Goal: Information Seeking & Learning: Check status

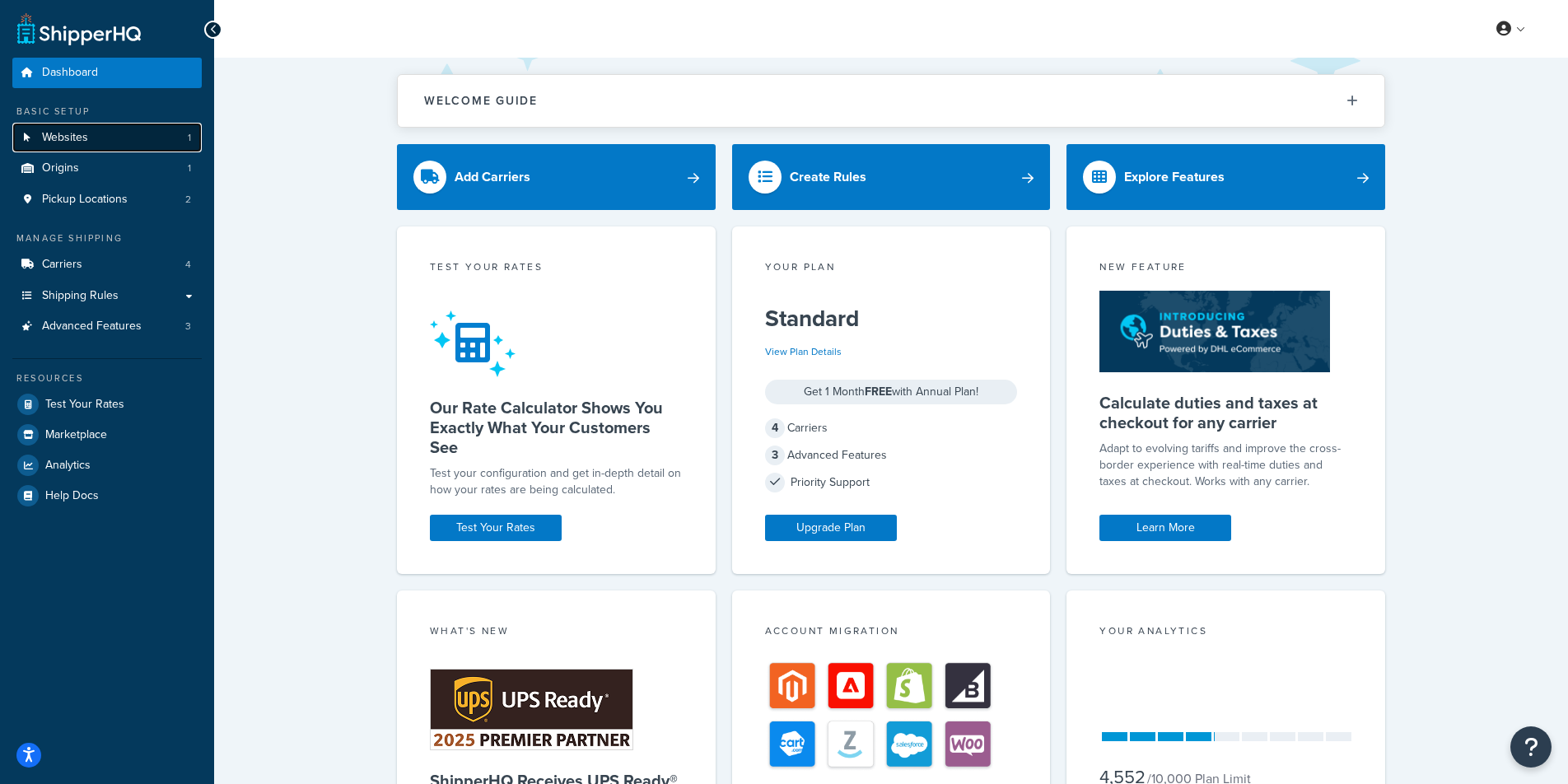
click at [81, 141] on span "Websites" at bounding box center [65, 138] width 46 height 14
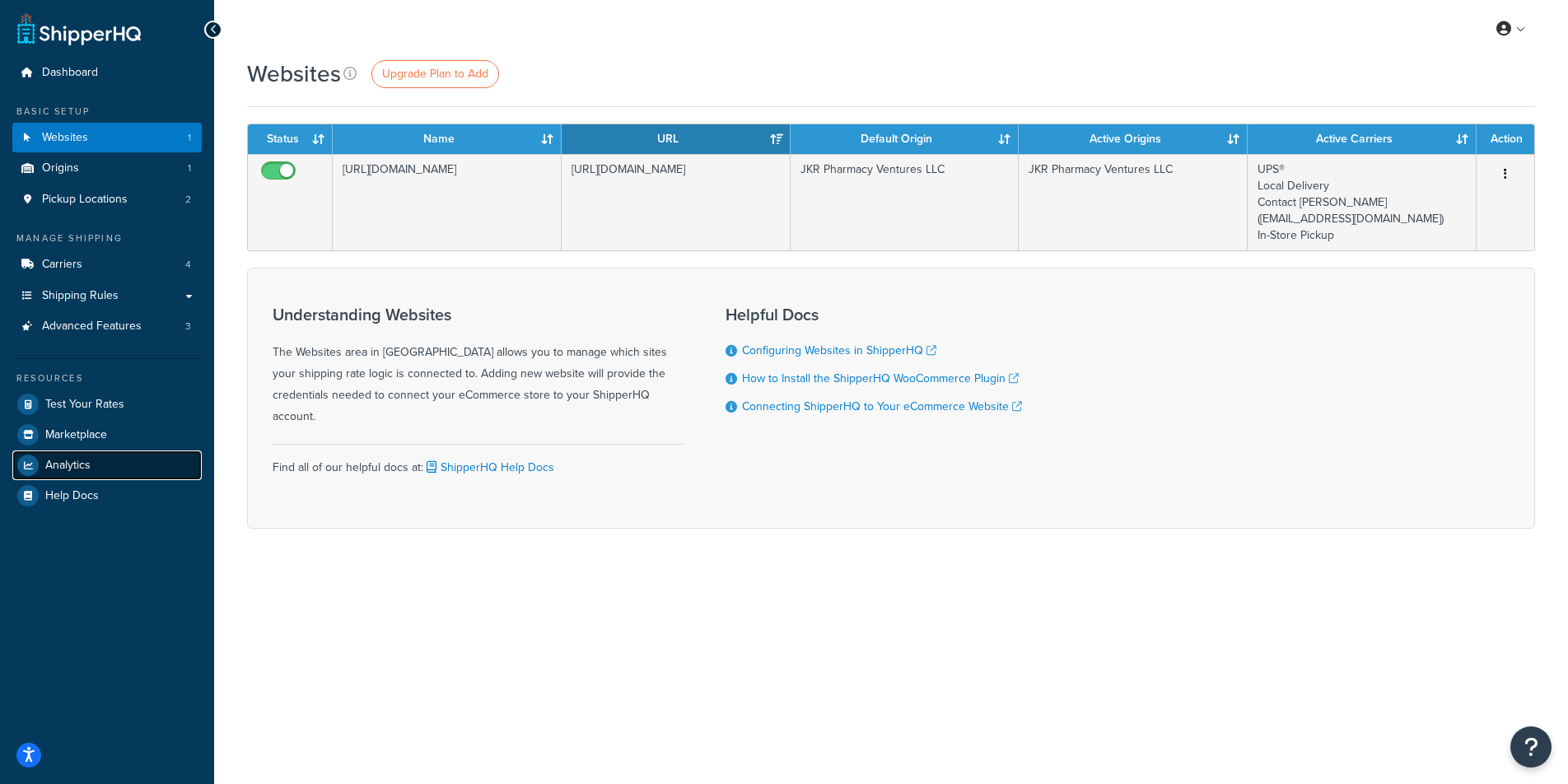
click at [72, 466] on span "Analytics" at bounding box center [67, 466] width 45 height 14
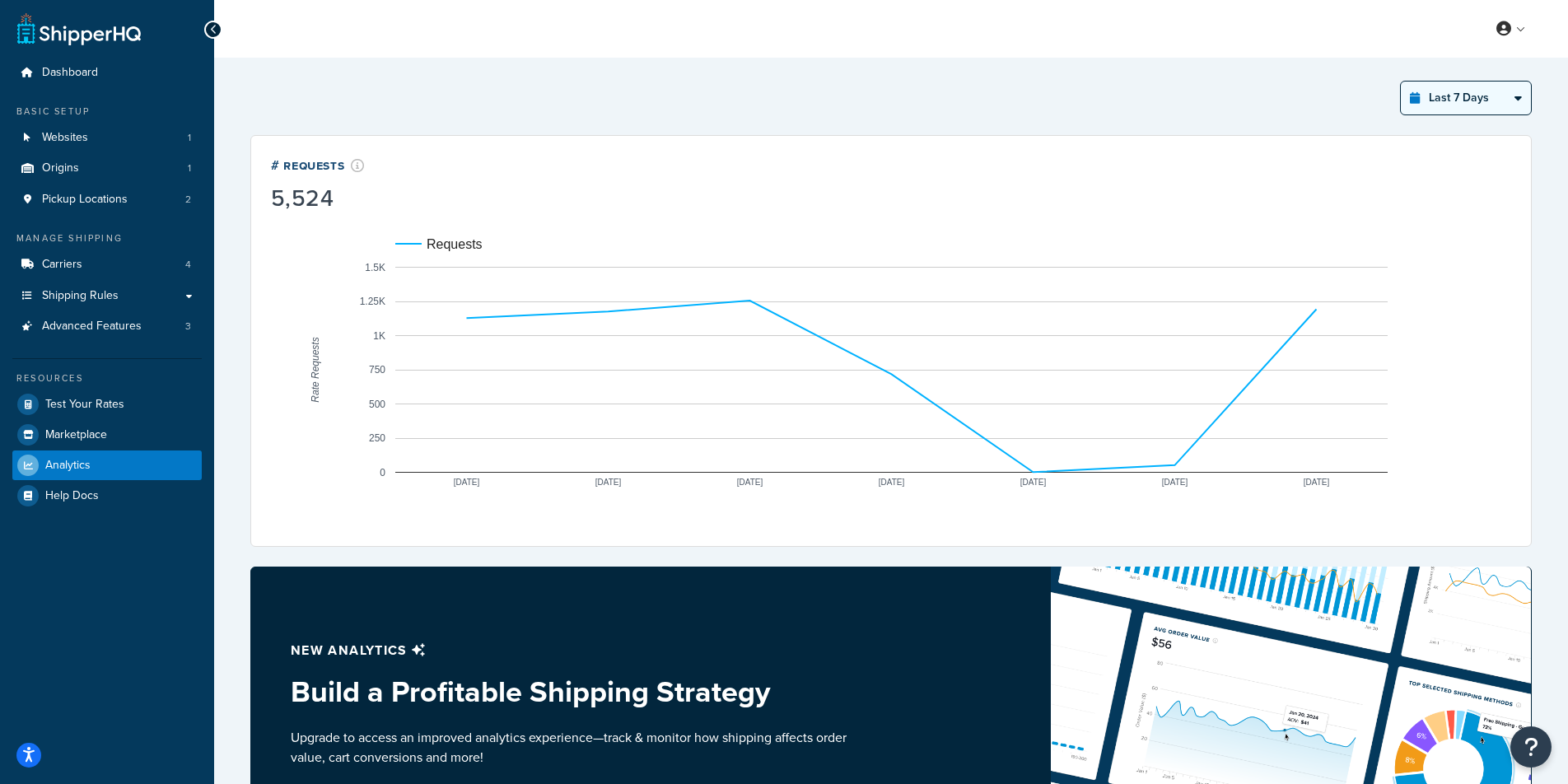
click at [1521, 99] on select "Last 24 Hours Last 7 Days Last 30 Days Last 3 Months Last 6 Months Last 12 Mont…" at bounding box center [1465, 97] width 130 height 33
select select "last_6_months"
click at [1400, 81] on select "Last 24 Hours Last 7 Days Last 30 Days Last 3 Months Last 6 Months Last 12 Mont…" at bounding box center [1465, 97] width 130 height 33
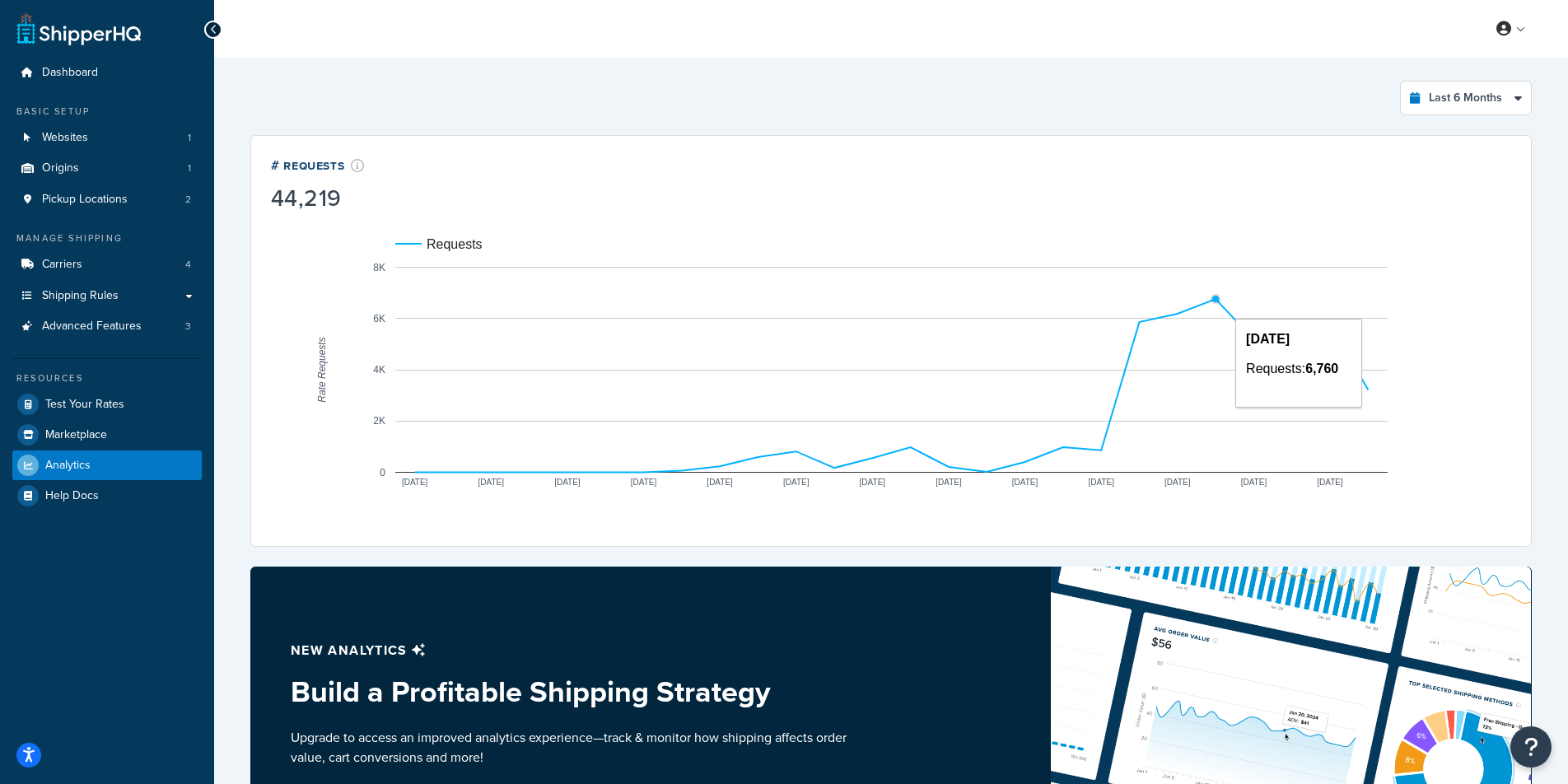
click at [1210, 300] on circle "A chart." at bounding box center [1215, 299] width 10 height 10
click at [1215, 300] on circle "A chart." at bounding box center [1215, 299] width 7 height 7
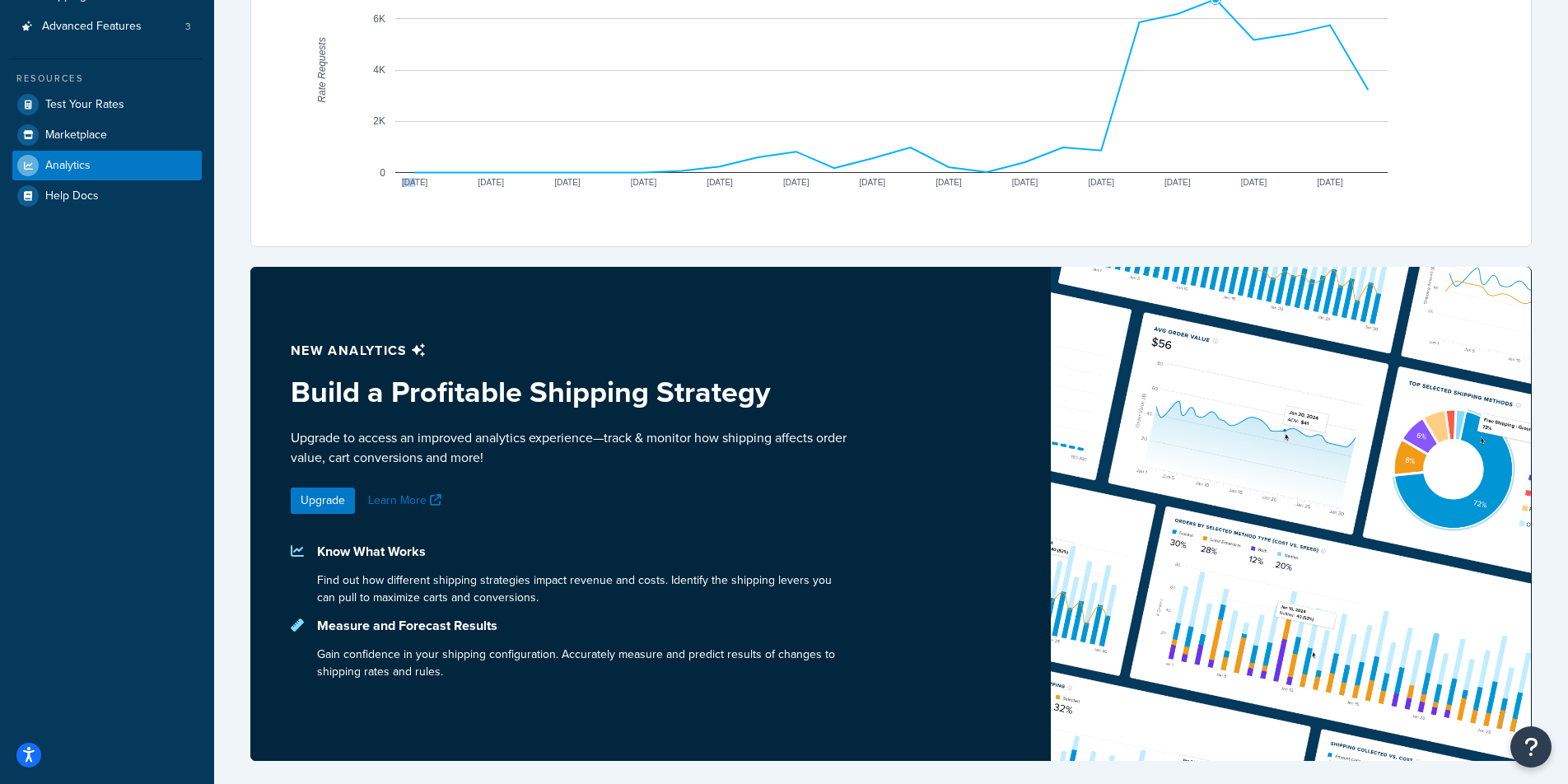
scroll to position [40, 0]
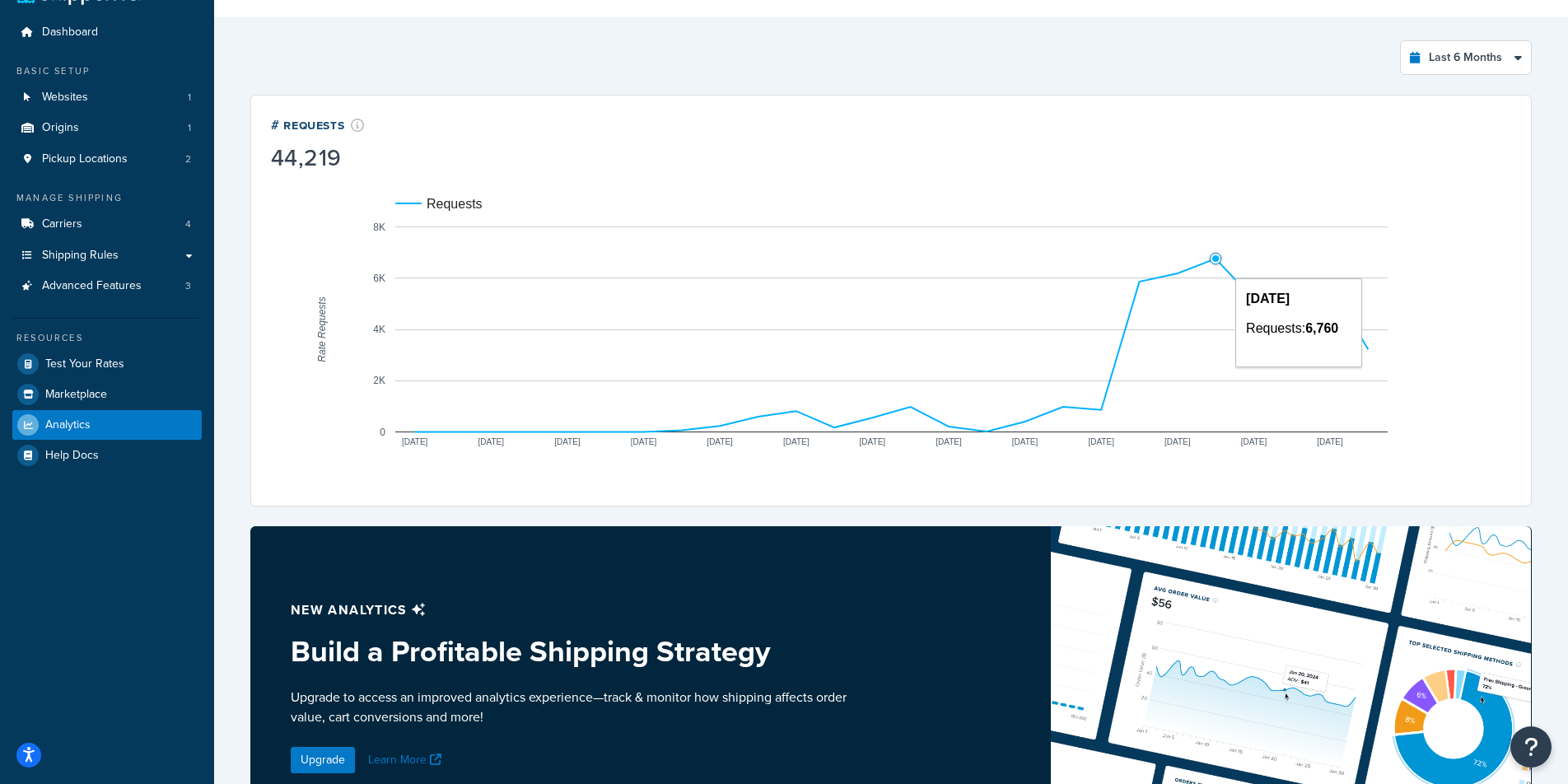
click at [1215, 260] on circle "A chart." at bounding box center [1215, 258] width 7 height 7
click at [1260, 296] on rect "A chart." at bounding box center [891, 330] width 992 height 206
click at [1327, 288] on circle "A chart." at bounding box center [1330, 285] width 7 height 7
click at [1371, 349] on circle "A chart." at bounding box center [1368, 349] width 7 height 7
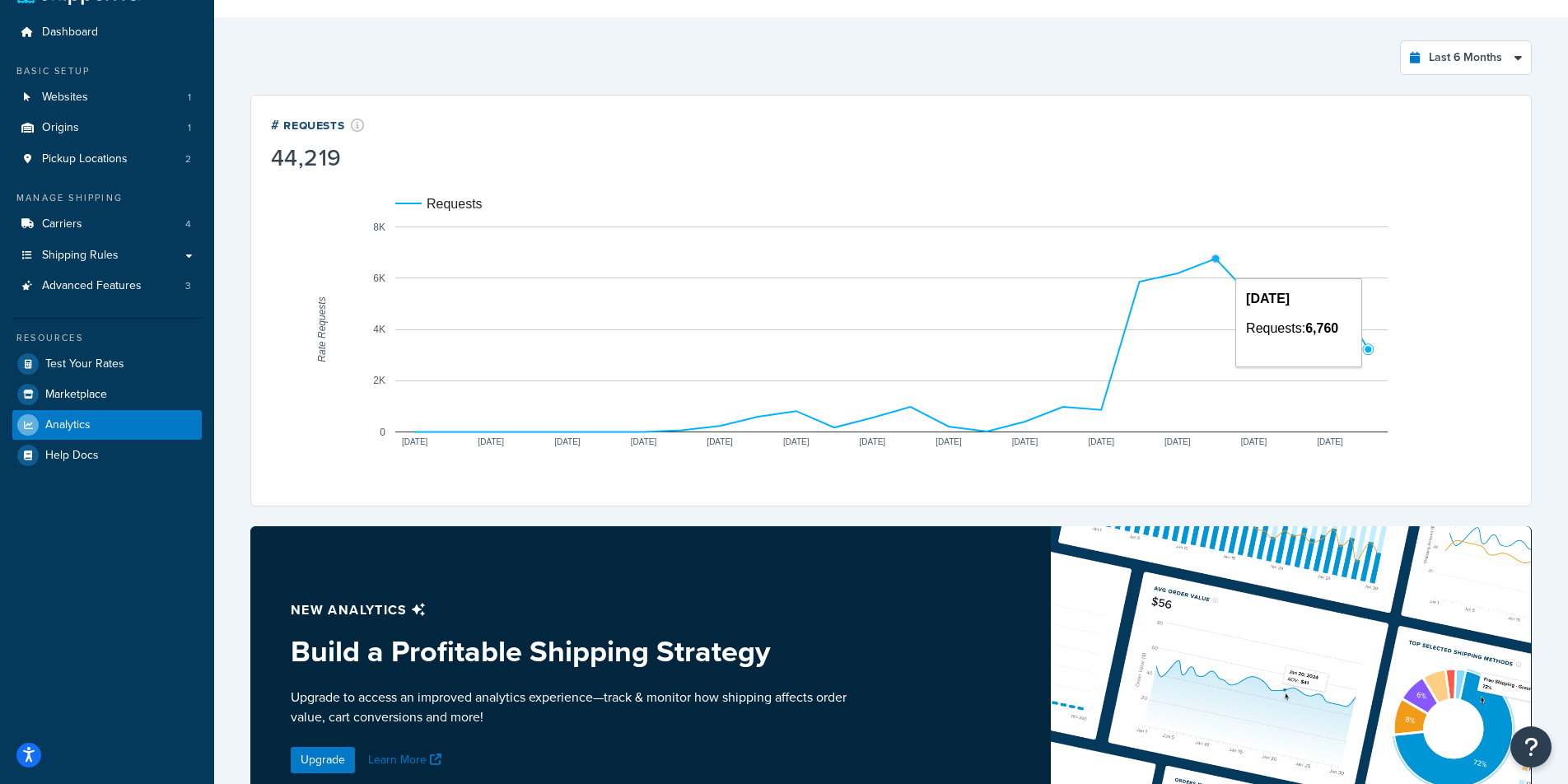
click at [1213, 262] on circle "A chart." at bounding box center [1216, 259] width 9 height 9
click at [76, 459] on span "Help Docs" at bounding box center [71, 455] width 53 height 14
